Goal: Task Accomplishment & Management: Use online tool/utility

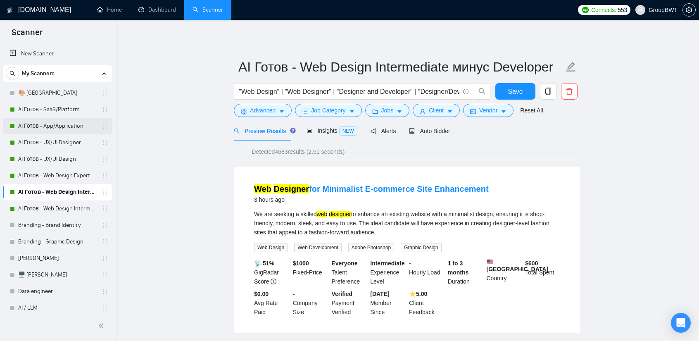
click at [59, 123] on link "AI Готов - App/Application" at bounding box center [57, 126] width 79 height 17
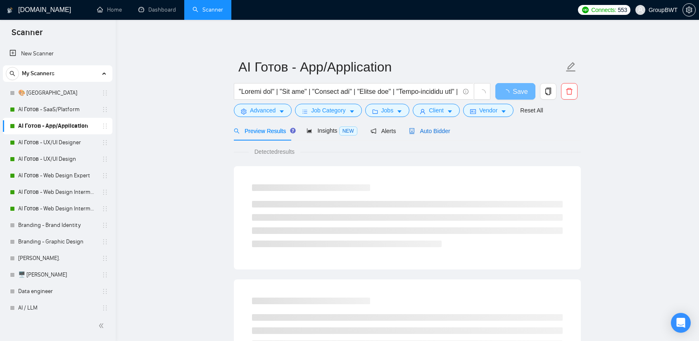
click at [431, 131] on span "Auto Bidder" at bounding box center [429, 131] width 41 height 7
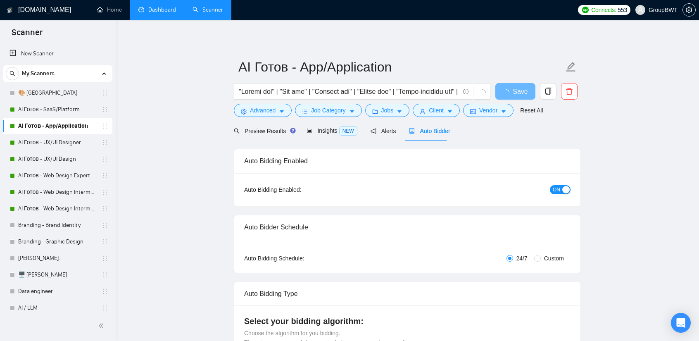
click at [172, 8] on link "Dashboard" at bounding box center [157, 9] width 38 height 7
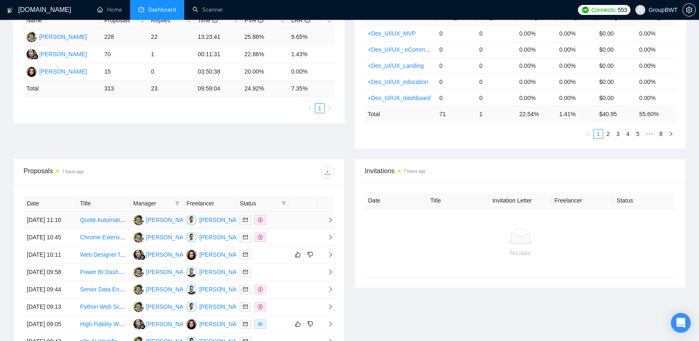
scroll to position [41, 0]
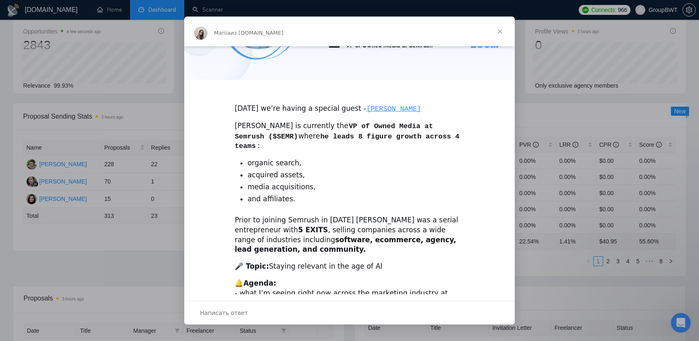
scroll to position [165, 0]
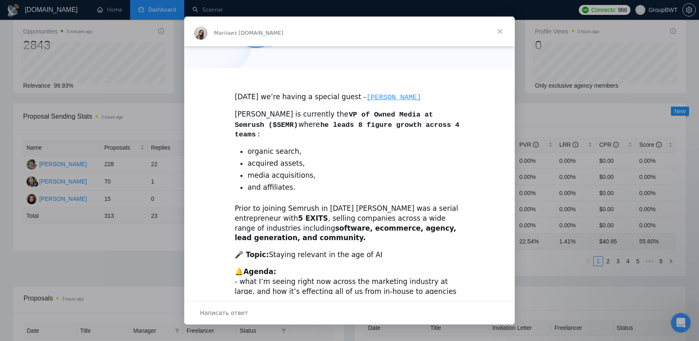
click at [505, 28] on span "Закрыть" at bounding box center [500, 32] width 30 height 30
